Goal: Transaction & Acquisition: Obtain resource

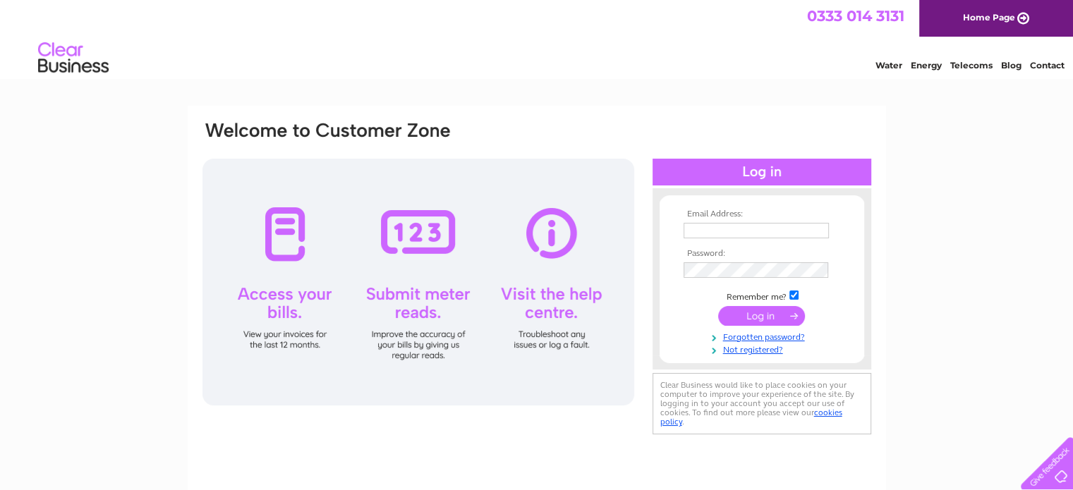
type input "[EMAIL_ADDRESS][DOMAIN_NAME]"
click at [771, 312] on input "submit" at bounding box center [761, 316] width 87 height 20
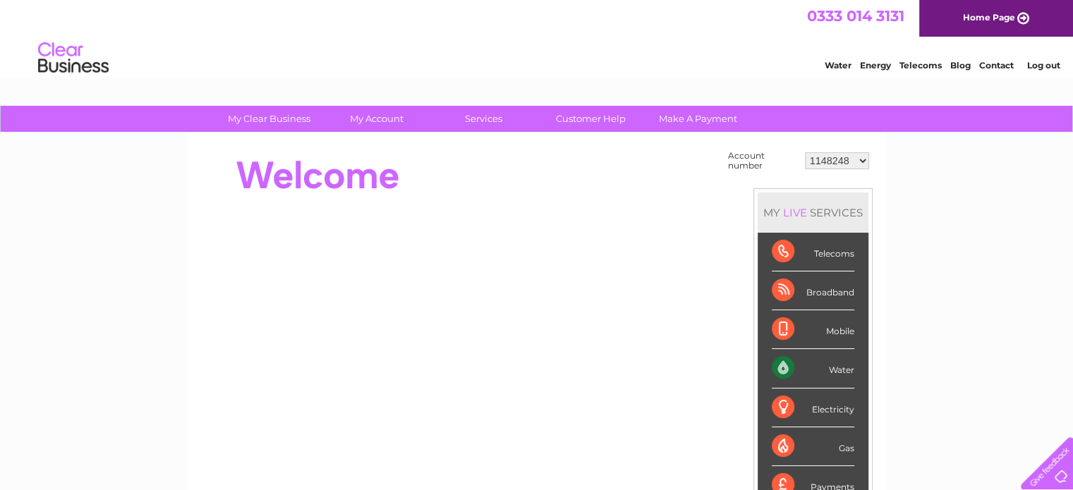
click at [855, 157] on select "1148248 30299914" at bounding box center [837, 160] width 64 height 17
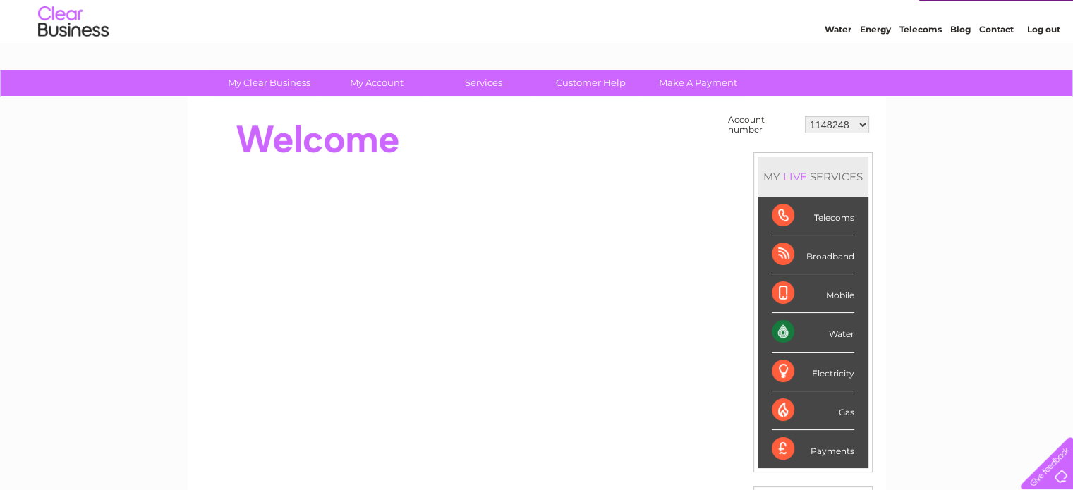
scroll to position [71, 0]
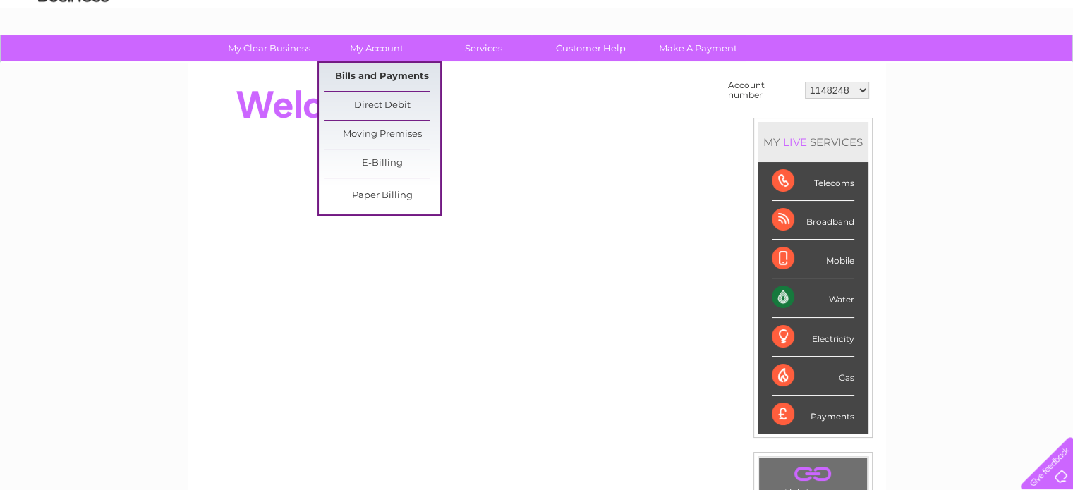
click at [375, 71] on link "Bills and Payments" at bounding box center [382, 77] width 116 height 28
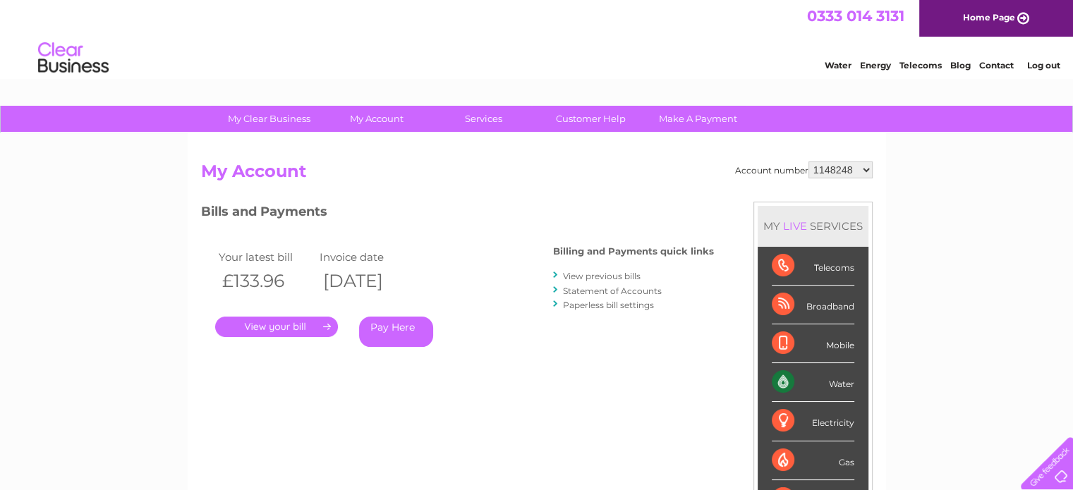
click at [289, 324] on link "." at bounding box center [276, 327] width 123 height 20
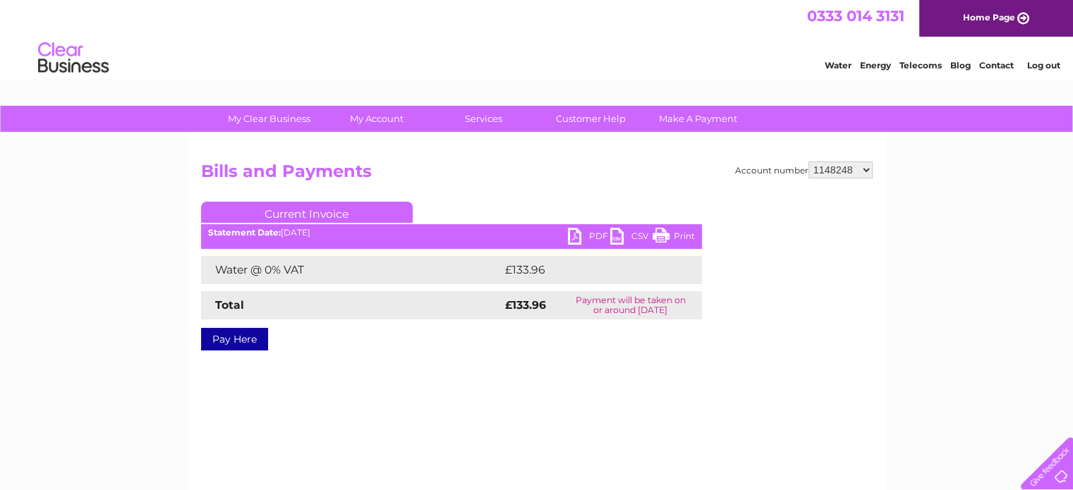
click at [589, 233] on link "PDF" at bounding box center [589, 238] width 42 height 20
click at [865, 169] on select "1148248 30299914" at bounding box center [841, 170] width 64 height 17
click at [865, 170] on select "1148248 30299914" at bounding box center [841, 170] width 64 height 17
select select "30299914"
click at [809, 162] on select "1148248 30299914" at bounding box center [841, 170] width 64 height 17
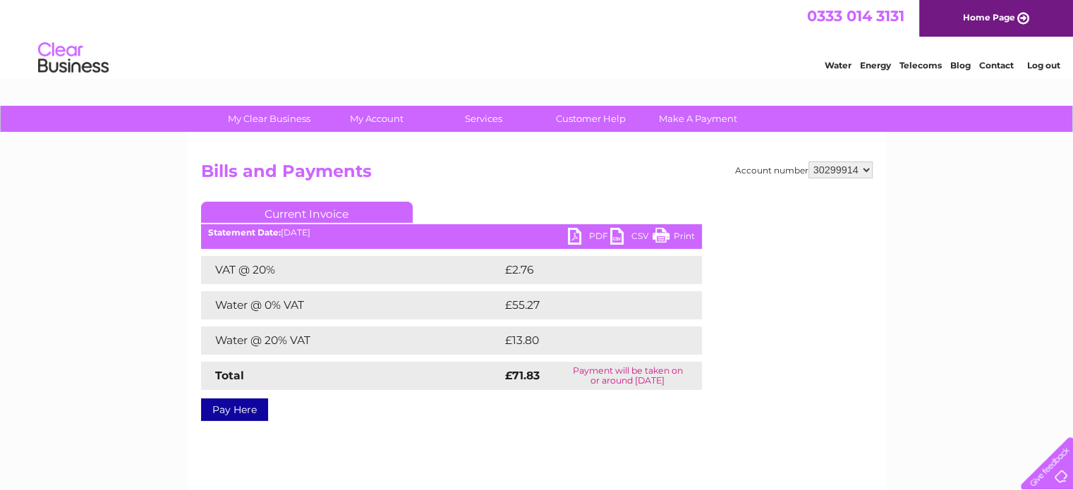
click at [598, 234] on link "PDF" at bounding box center [589, 238] width 42 height 20
click at [1045, 67] on link "Log out" at bounding box center [1043, 65] width 33 height 11
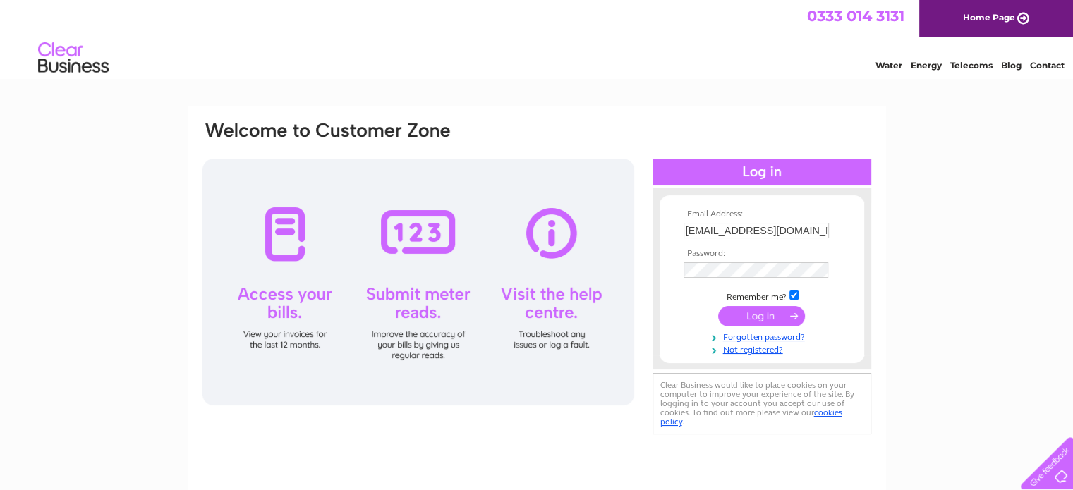
click at [808, 229] on input "accounts@mcgillmotorsport.com" at bounding box center [756, 231] width 145 height 16
type input "rachel@mcgillmotorsport.com"
click at [756, 318] on input "submit" at bounding box center [761, 316] width 87 height 20
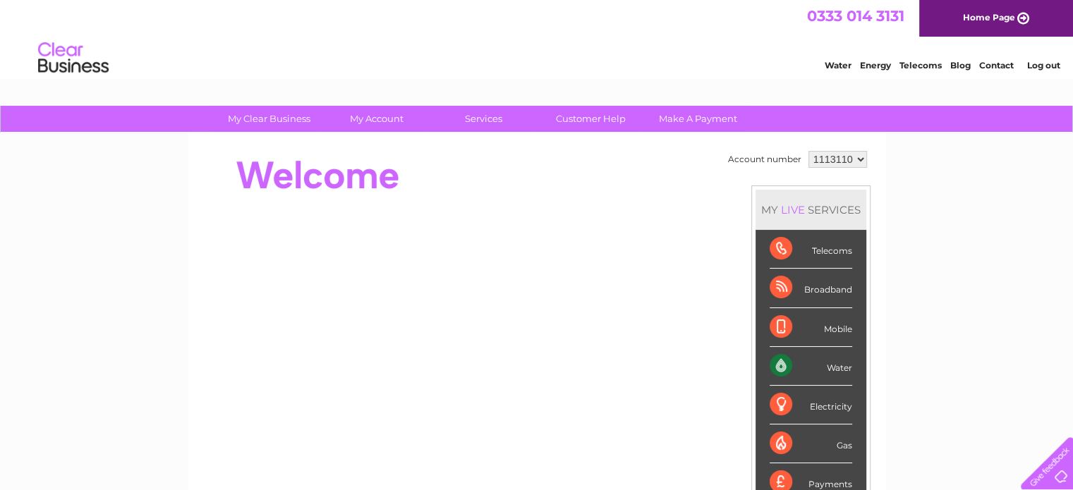
click at [824, 160] on select "1113110" at bounding box center [838, 159] width 59 height 17
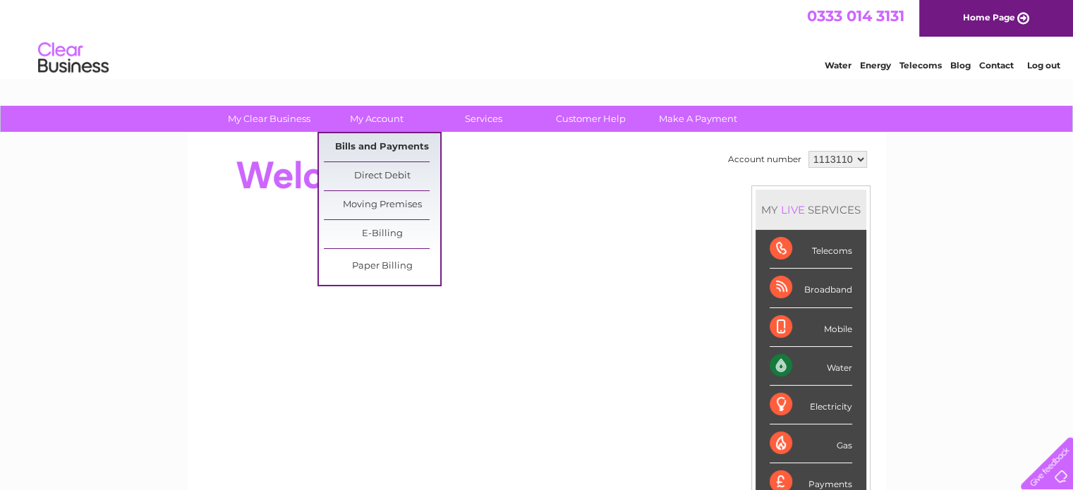
click at [389, 146] on link "Bills and Payments" at bounding box center [382, 147] width 116 height 28
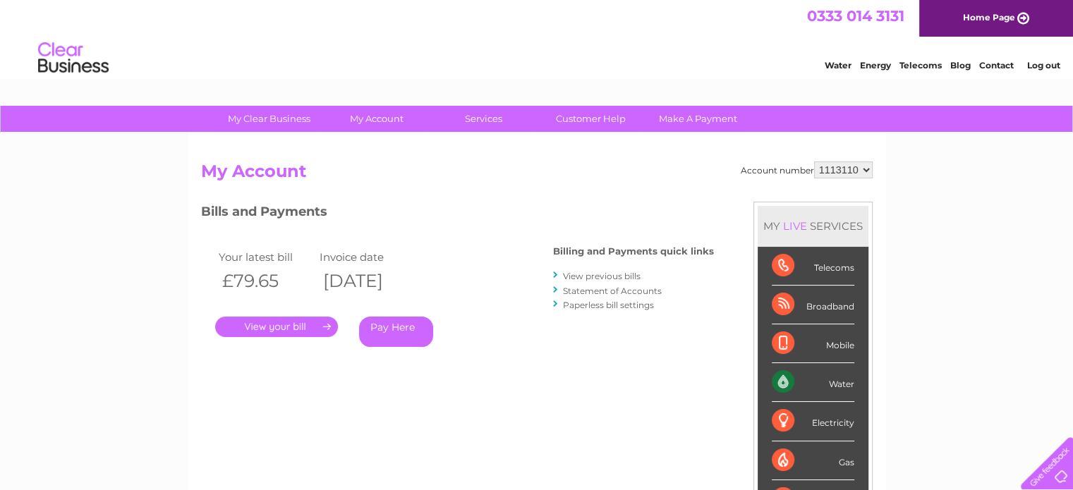
click at [853, 167] on select "1113110" at bounding box center [843, 170] width 59 height 17
click at [856, 169] on select "1113110" at bounding box center [843, 170] width 59 height 17
click at [284, 327] on link "." at bounding box center [276, 327] width 123 height 20
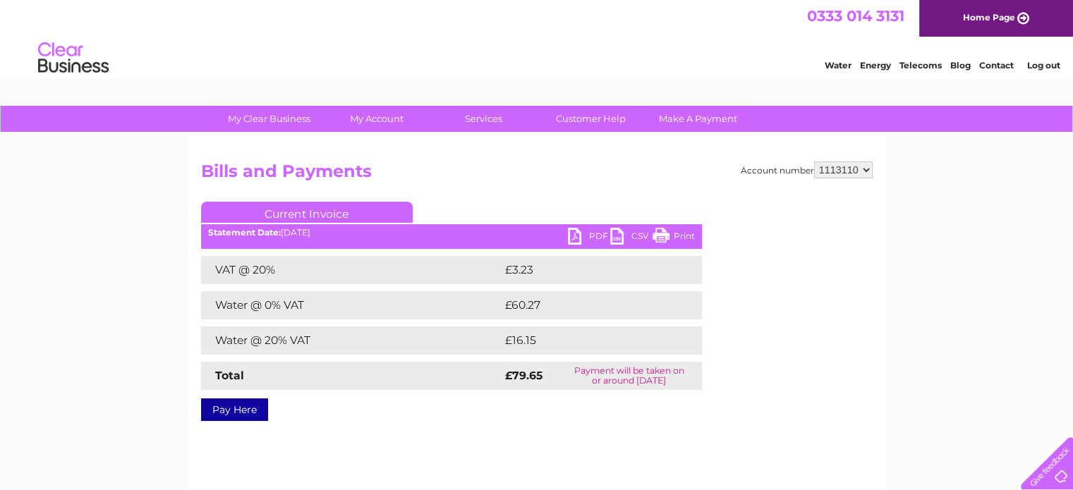
click at [596, 230] on link "PDF" at bounding box center [589, 238] width 42 height 20
drag, startPoint x: 576, startPoint y: 66, endPoint x: 629, endPoint y: 39, distance: 60.3
click at [582, 59] on div "Water Energy Telecoms Blog Contact Log out" at bounding box center [536, 60] width 1073 height 46
